Goal: Task Accomplishment & Management: Use online tool/utility

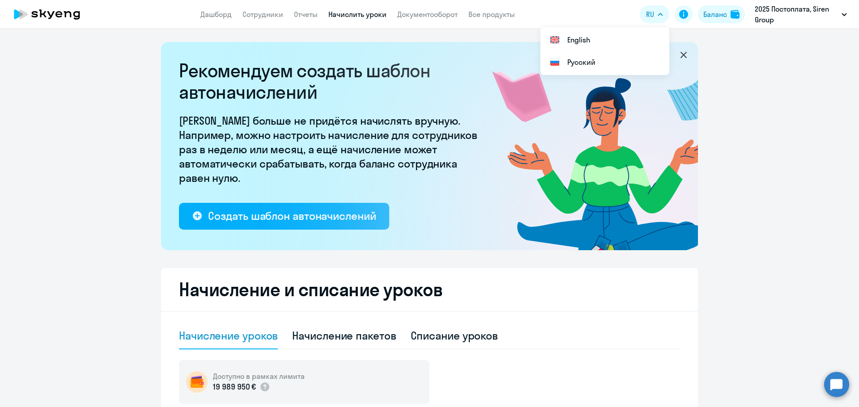
select select "10"
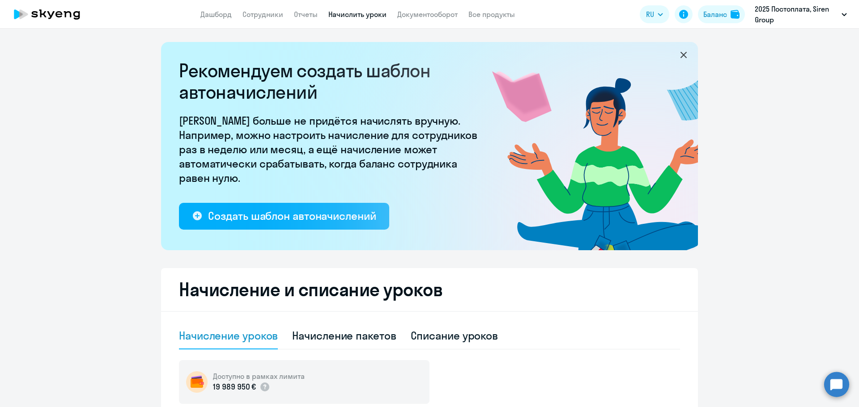
click at [348, 15] on link "Начислить уроки" at bounding box center [357, 14] width 58 height 9
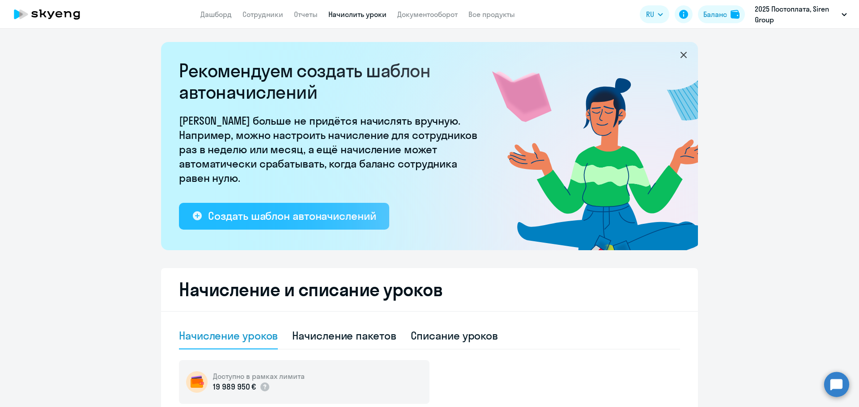
click at [271, 213] on div "Создать шаблон автоначислений" at bounding box center [292, 216] width 168 height 14
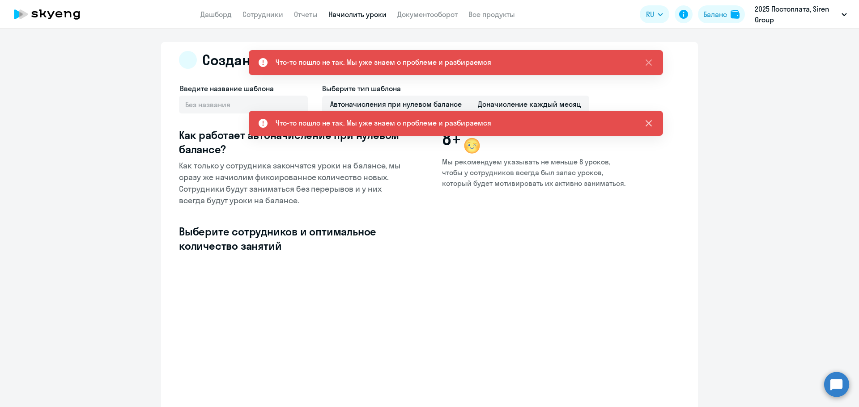
click at [648, 127] on icon at bounding box center [648, 123] width 11 height 11
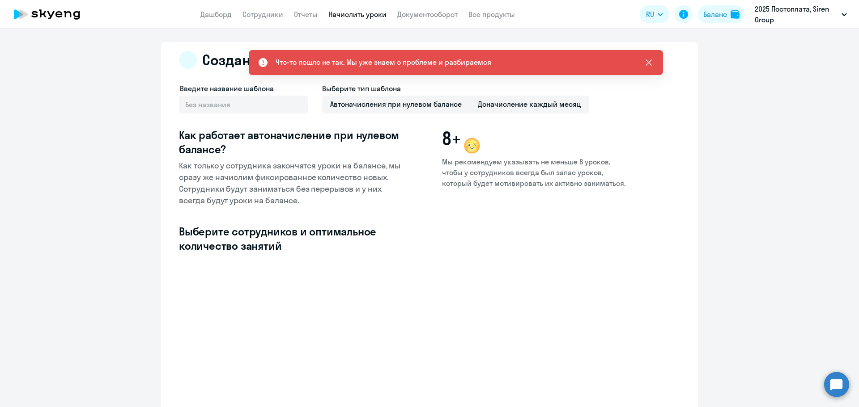
click at [647, 61] on icon at bounding box center [648, 62] width 6 height 6
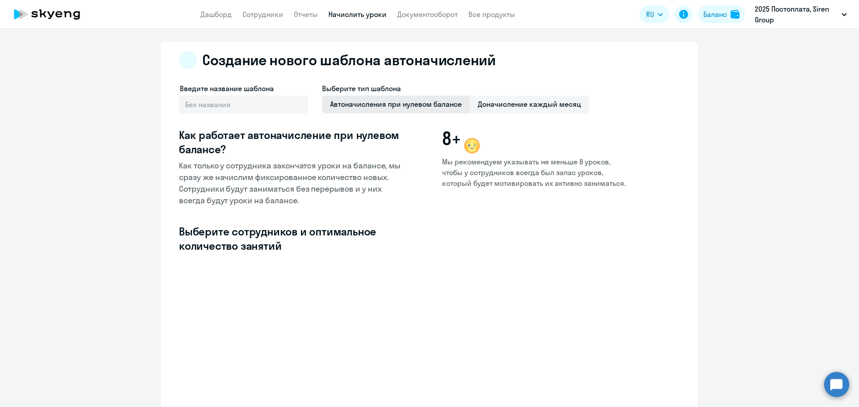
click at [356, 97] on span "Автоначисления при нулевом балансе" at bounding box center [396, 105] width 148 height 18
click at [0, 0] on input "Автоначисления при нулевом балансе" at bounding box center [0, 0] width 0 height 0
click at [306, 18] on link "Отчеты" at bounding box center [306, 14] width 24 height 9
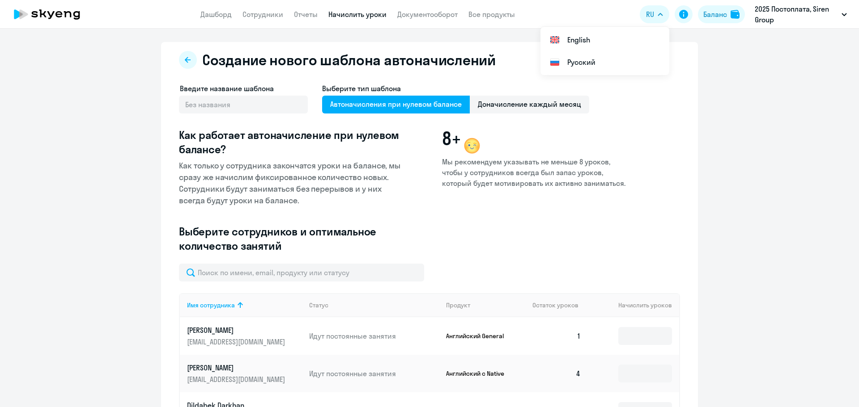
select select "10"
